Goal: Find specific page/section: Find specific page/section

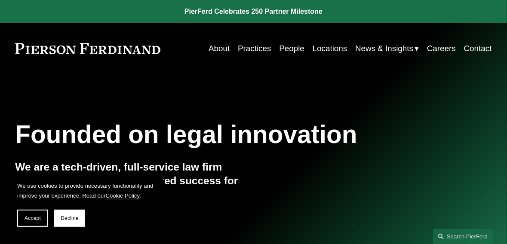
click at [286, 48] on link "People" at bounding box center [291, 48] width 25 height 16
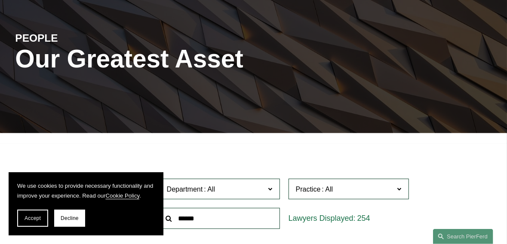
scroll to position [86, 0]
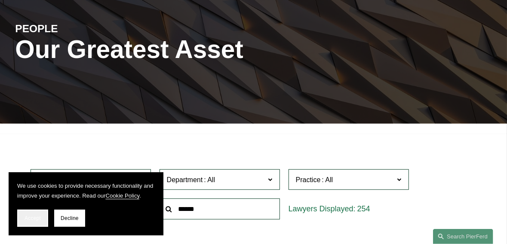
click at [37, 216] on span "Accept" at bounding box center [33, 219] width 16 height 6
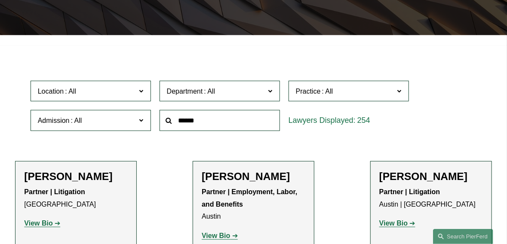
scroll to position [172, 0]
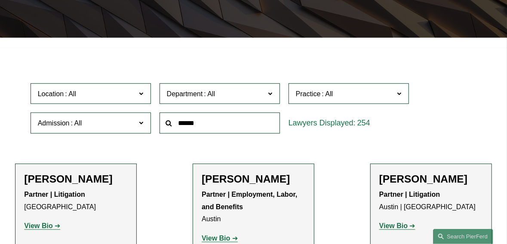
click at [220, 127] on input "text" at bounding box center [220, 123] width 120 height 21
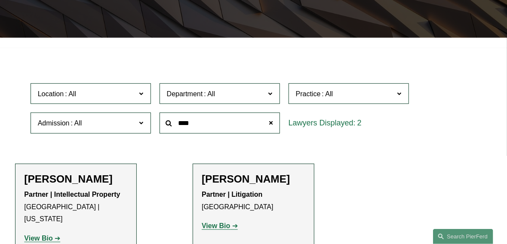
type input "****"
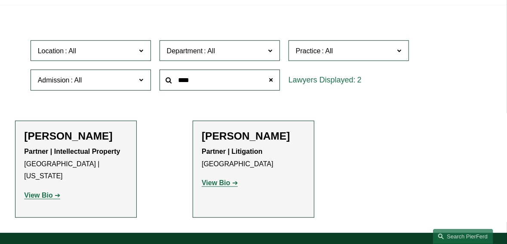
click at [48, 192] on strong "View Bio" at bounding box center [38, 195] width 28 height 7
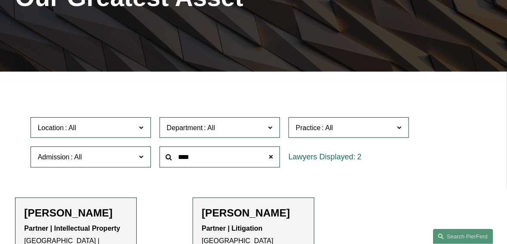
scroll to position [0, 0]
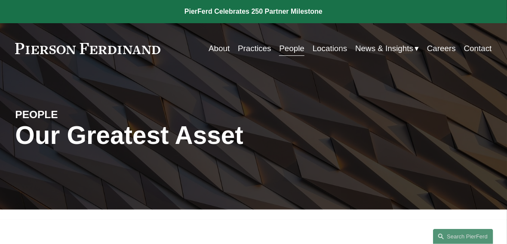
click at [223, 49] on link "About" at bounding box center [219, 48] width 21 height 16
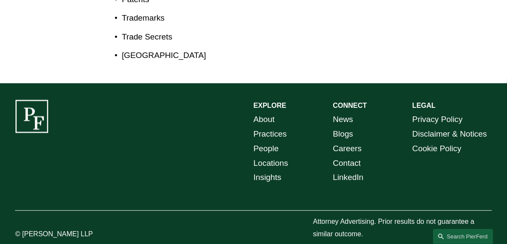
scroll to position [580, 0]
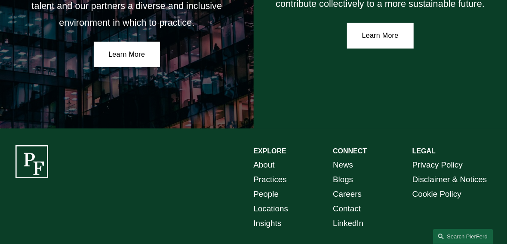
scroll to position [1478, 0]
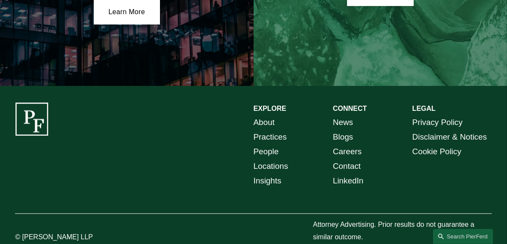
click at [285, 159] on link "Locations" at bounding box center [271, 166] width 35 height 15
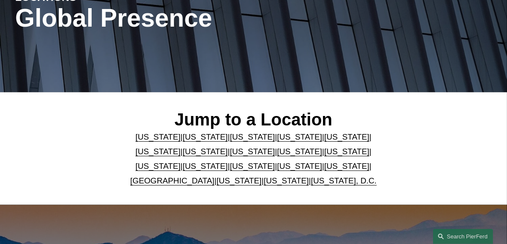
scroll to position [129, 0]
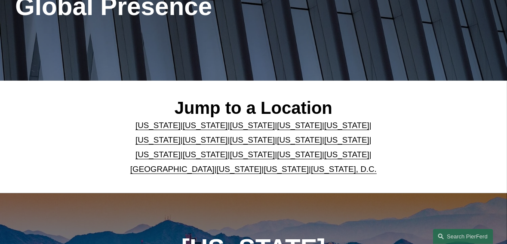
click at [324, 129] on link "[US_STATE]" at bounding box center [346, 125] width 45 height 9
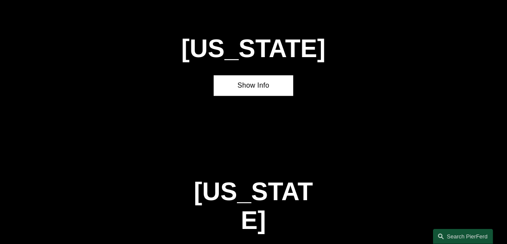
scroll to position [906, 0]
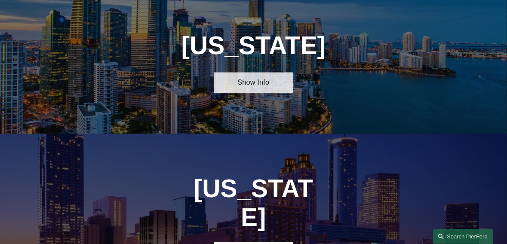
click at [254, 93] on link "Show Info" at bounding box center [254, 82] width 80 height 21
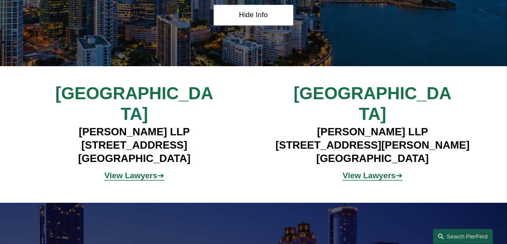
scroll to position [992, 0]
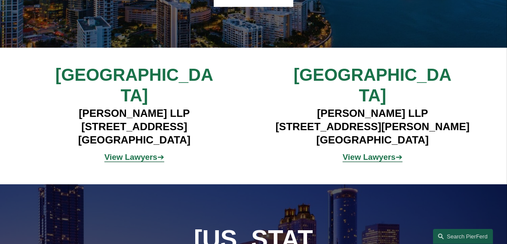
click at [141, 153] on strong "View Lawyers" at bounding box center [131, 157] width 53 height 9
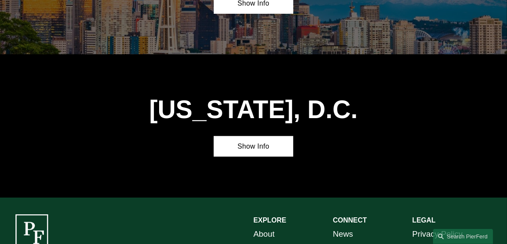
scroll to position [3135, 0]
